Goal: Book appointment/travel/reservation

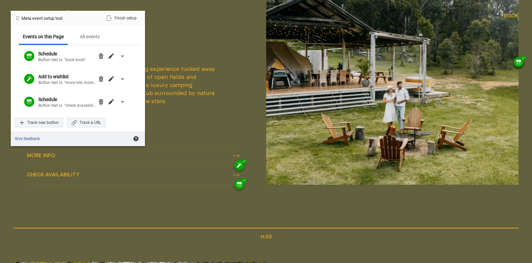
scroll to position [637, 0]
click at [146, 174] on div "Check availability Check availability" at bounding box center [133, 175] width 212 height 8
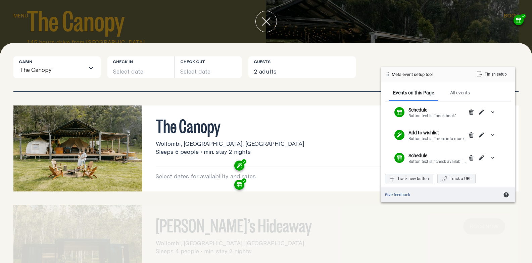
drag, startPoint x: 77, startPoint y: 20, endPoint x: 447, endPoint y: 76, distance: 374.2
click at [447, 76] on div "Meta event setup tool Finish setup" at bounding box center [448, 74] width 134 height 15
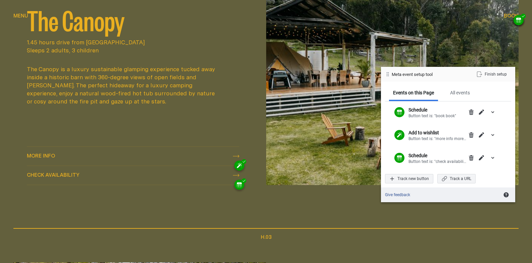
click at [137, 177] on div "Check availability Check availability" at bounding box center [133, 175] width 212 height 8
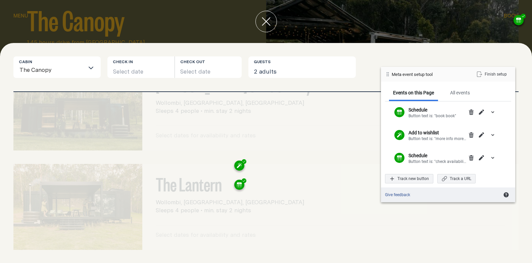
scroll to position [141, 0]
click at [125, 74] on button "Select date" at bounding box center [140, 66] width 67 height 21
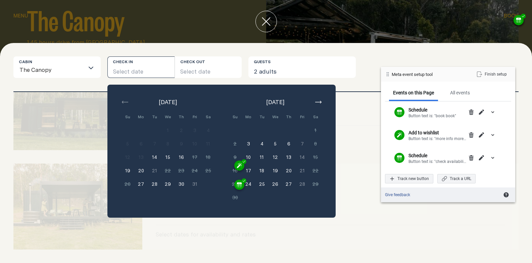
click at [265, 167] on button "18" at bounding box center [261, 170] width 13 height 13
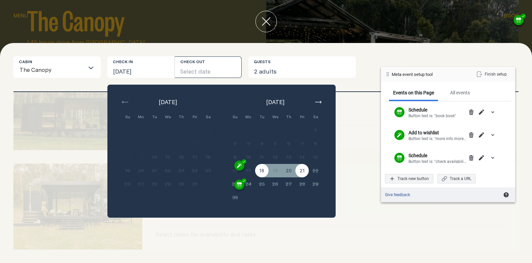
click at [297, 170] on button "21" at bounding box center [301, 170] width 13 height 13
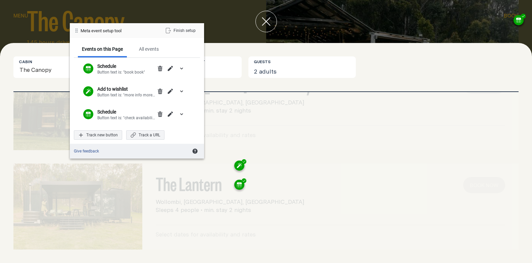
drag, startPoint x: 450, startPoint y: 77, endPoint x: 124, endPoint y: 34, distance: 328.3
click at [124, 34] on div "Meta event setup tool Finish setup" at bounding box center [137, 30] width 134 height 15
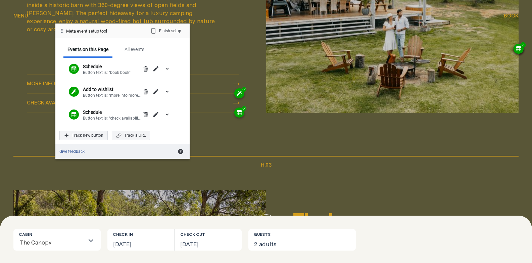
scroll to position [738, 0]
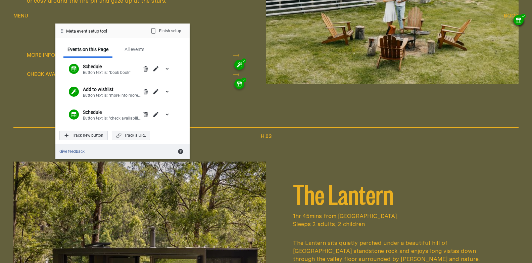
click at [213, 80] on button "Check availability Check availability" at bounding box center [133, 74] width 212 height 19
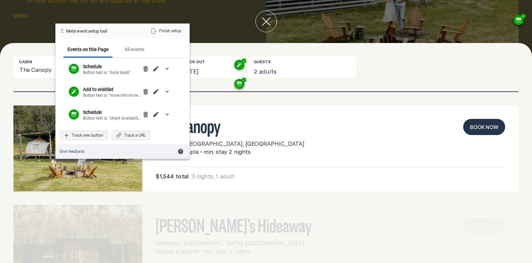
click at [476, 130] on button "Book now" at bounding box center [484, 127] width 42 height 16
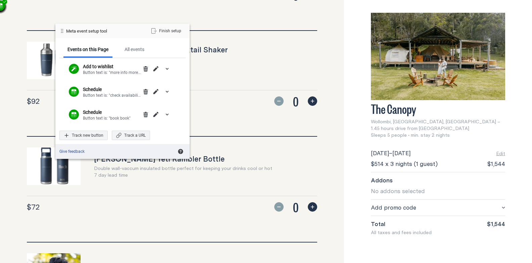
scroll to position [640, 0]
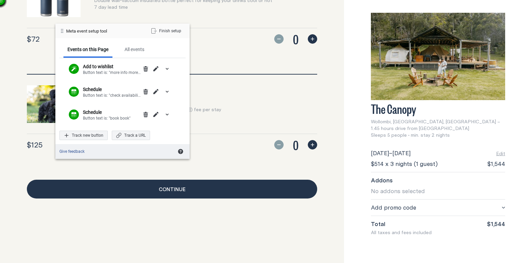
click at [224, 186] on link "Continue" at bounding box center [172, 188] width 290 height 19
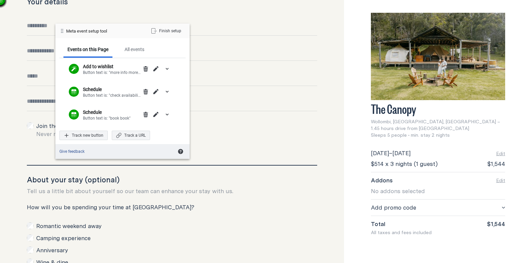
scroll to position [160, 0]
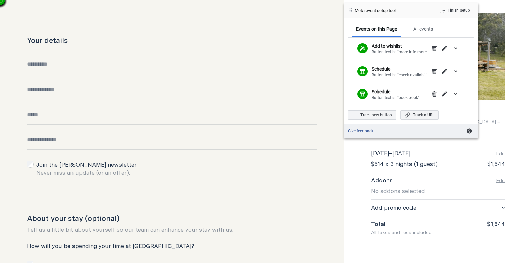
drag, startPoint x: 120, startPoint y: 34, endPoint x: 424, endPoint y: 9, distance: 304.6
click at [424, 9] on div "Meta event setup tool Finish setup" at bounding box center [411, 10] width 134 height 15
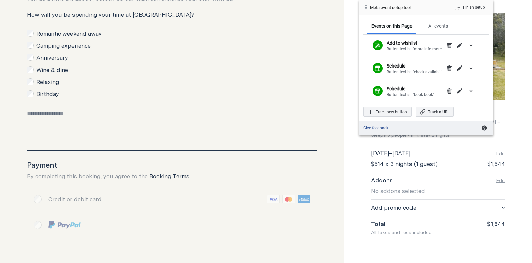
scroll to position [294, 0]
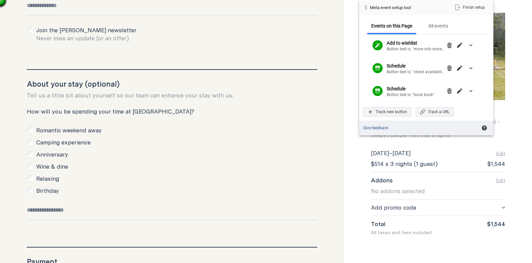
click at [44, 131] on label "Romantic weekend away" at bounding box center [68, 130] width 65 height 8
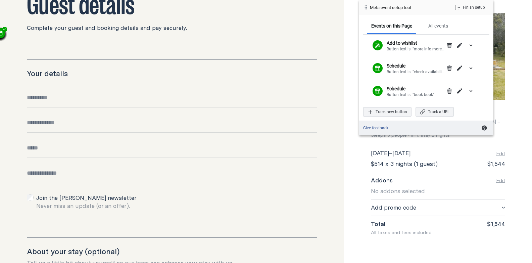
scroll to position [126, 0]
click at [55, 99] on input "Full name" at bounding box center [172, 101] width 290 height 14
type input "**********"
click at [53, 147] on input "Email" at bounding box center [172, 151] width 290 height 14
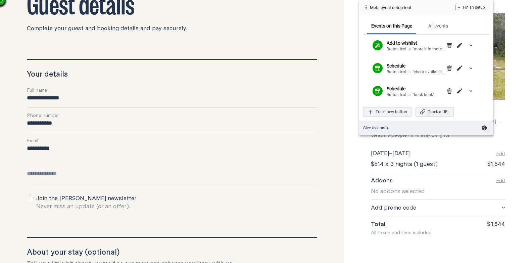
click at [62, 152] on input "**********" at bounding box center [172, 151] width 290 height 14
type input "**********"
click at [58, 170] on input "Date of birth" at bounding box center [172, 176] width 290 height 14
click at [51, 174] on input "Date of birth" at bounding box center [172, 176] width 290 height 14
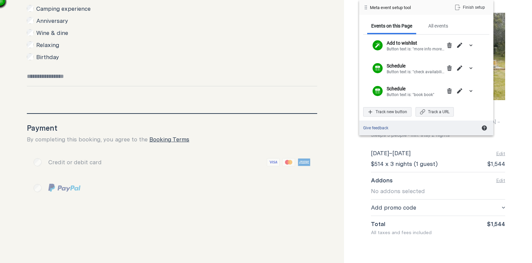
scroll to position [428, 0]
type input "**********"
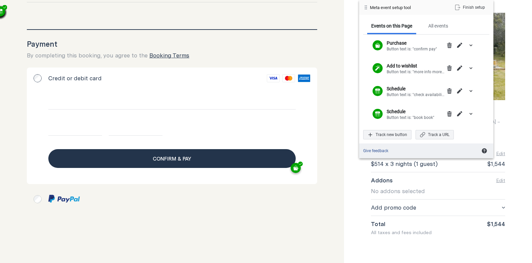
scroll to position [523, 0]
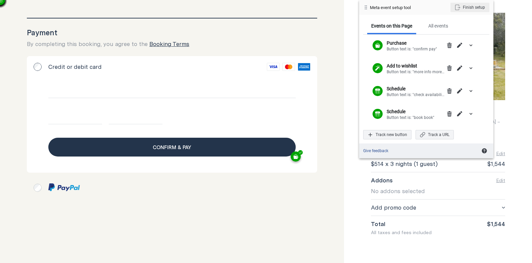
click at [475, 9] on div "Finish setup" at bounding box center [469, 7] width 39 height 9
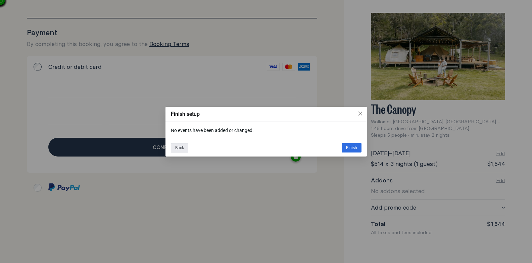
click at [187, 149] on div "Back" at bounding box center [179, 147] width 17 height 9
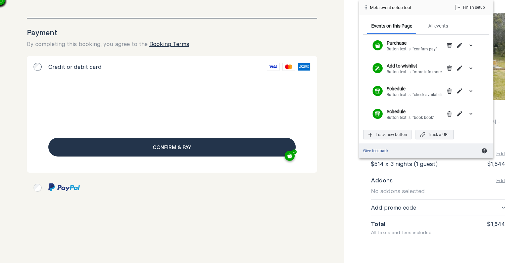
click at [187, 149] on span "Confirm & pay" at bounding box center [172, 147] width 39 height 8
click at [252, 181] on div at bounding box center [172, 187] width 290 height 22
click at [485, 5] on div "Finish setup" at bounding box center [469, 7] width 39 height 9
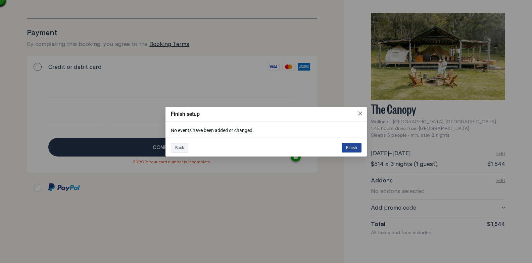
click at [352, 146] on div "Finish" at bounding box center [351, 147] width 20 height 9
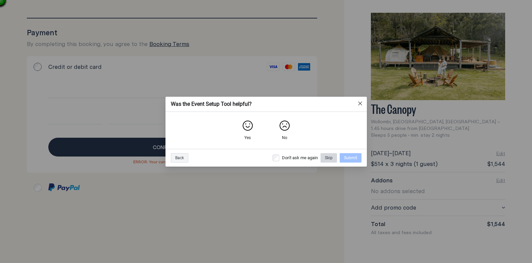
click at [320, 158] on div "Skip" at bounding box center [328, 157] width 16 height 9
